Goal: Obtain resource: Obtain resource

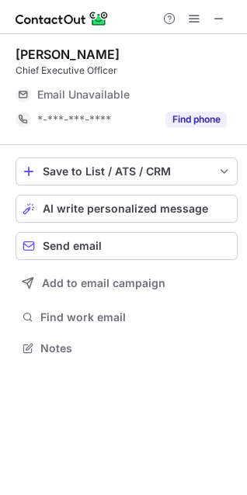
scroll to position [337, 247]
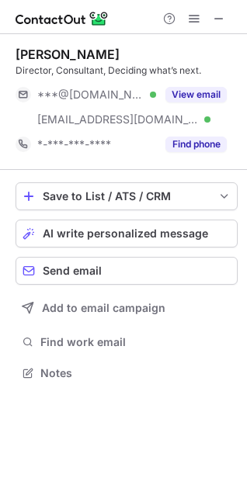
scroll to position [362, 247]
click at [221, 16] on span at bounding box center [219, 18] width 12 height 12
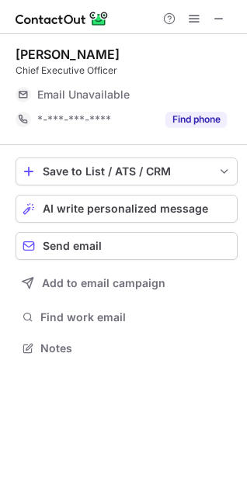
scroll to position [337, 247]
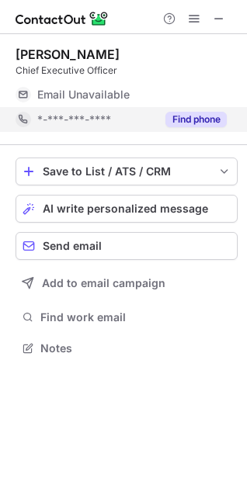
click at [191, 119] on button "Find phone" at bounding box center [195, 120] width 61 height 16
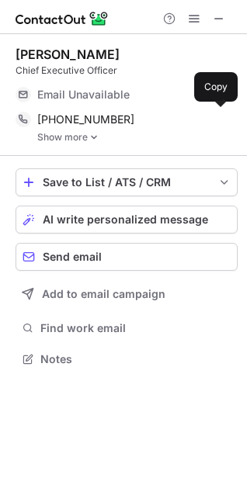
scroll to position [348, 247]
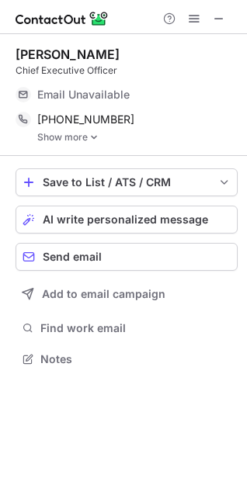
click at [90, 135] on img at bounding box center [93, 137] width 9 height 11
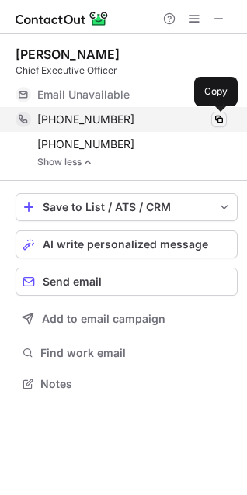
click at [220, 121] on span at bounding box center [219, 119] width 12 height 12
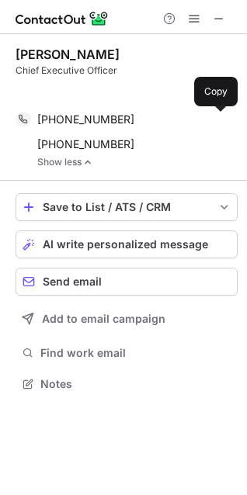
scroll to position [348, 247]
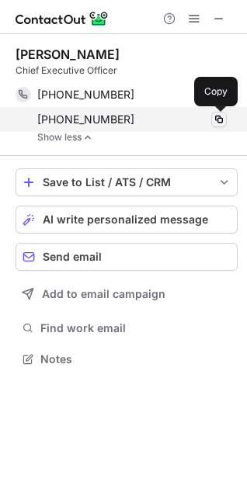
click at [214, 118] on span at bounding box center [219, 119] width 12 height 12
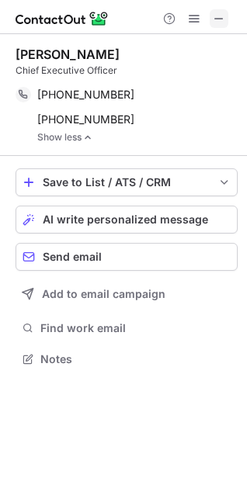
click at [209, 17] on button at bounding box center [218, 18] width 19 height 19
click at [211, 18] on button at bounding box center [218, 18] width 19 height 19
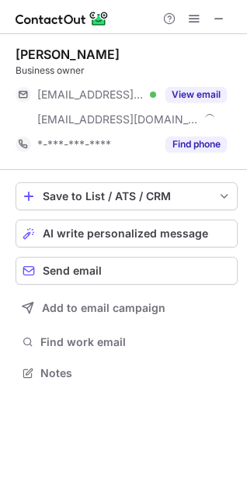
scroll to position [362, 247]
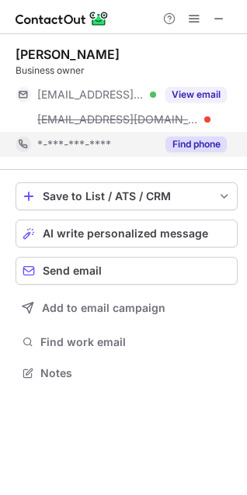
click at [212, 134] on div "Find phone" at bounding box center [191, 144] width 71 height 25
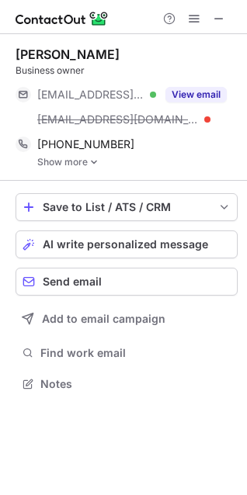
click at [88, 159] on link "Show more" at bounding box center [137, 162] width 200 height 11
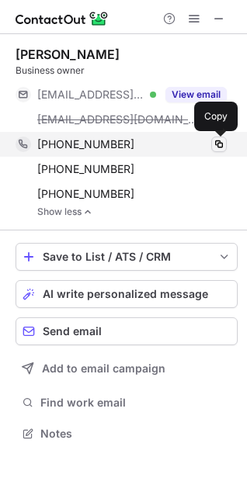
click at [216, 137] on button at bounding box center [219, 144] width 16 height 16
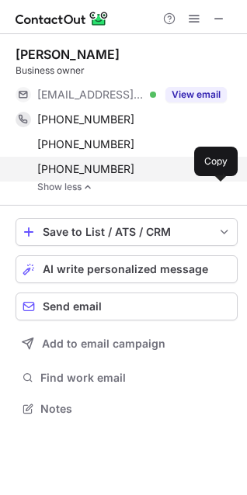
scroll to position [398, 247]
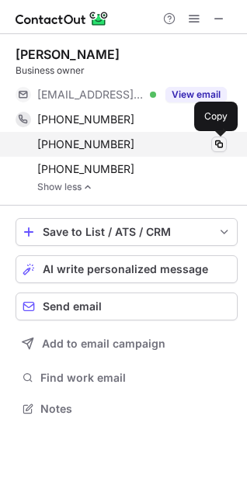
click at [218, 143] on span at bounding box center [219, 144] width 12 height 12
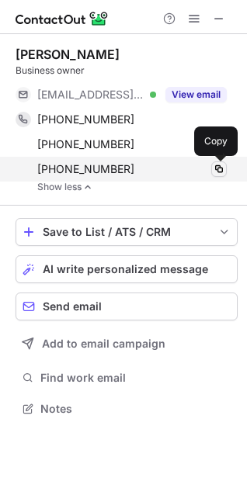
click at [219, 169] on span at bounding box center [219, 169] width 12 height 12
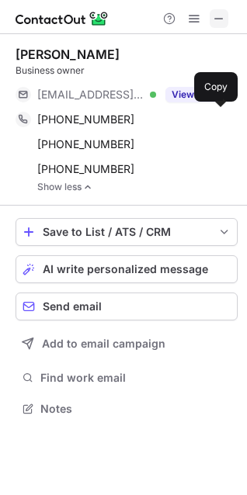
click at [215, 16] on span at bounding box center [219, 18] width 12 height 12
